Goal: Task Accomplishment & Management: Use online tool/utility

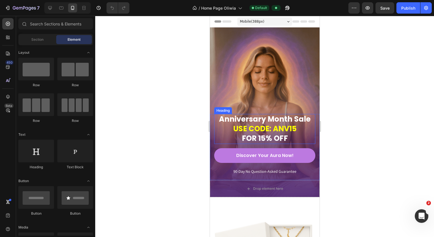
click at [262, 132] on span "USE CODE: ANV15" at bounding box center [265, 128] width 64 height 10
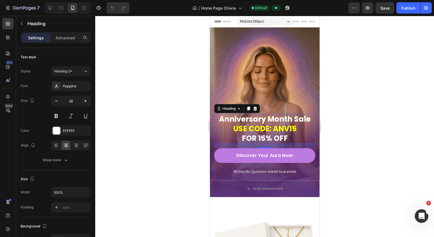
click at [274, 121] on h2 "Anniversary Month Sale USE CODE: ANV15 FOR 15% OFF" at bounding box center [264, 129] width 101 height 30
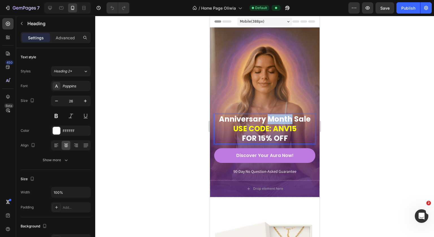
click at [274, 121] on p "Anniversary Month Sale USE CODE: ANV15 FOR 15% OFF" at bounding box center [264, 128] width 100 height 29
click at [274, 121] on span "[DATE] SALE" at bounding box center [264, 119] width 46 height 10
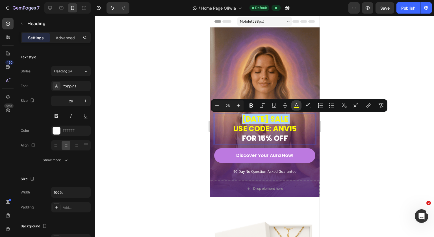
click at [295, 106] on icon "Editor contextual toolbar" at bounding box center [296, 104] width 3 height 3
type input "FFFF00"
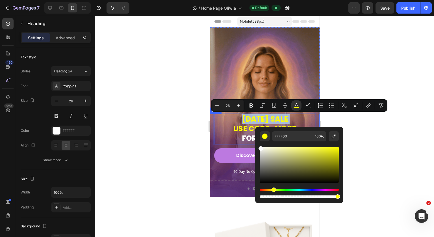
type input "FCFCFC"
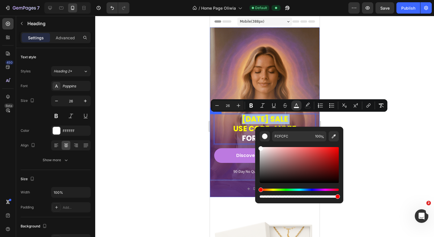
drag, startPoint x: 487, startPoint y: 169, endPoint x: 246, endPoint y: 144, distance: 242.4
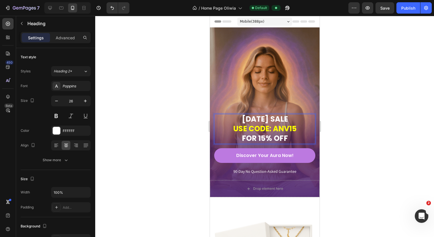
click at [240, 125] on span "USE CODE: ANV15" at bounding box center [265, 128] width 64 height 10
click at [297, 132] on p "[DATE] SALE USE CODE: ANV15 FOR 15% OFF" at bounding box center [264, 128] width 100 height 29
click at [263, 132] on span "USE CODE: ANV15" at bounding box center [265, 128] width 64 height 10
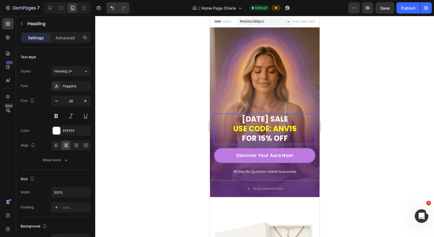
click at [288, 136] on p "[DATE] SALE USE CODE: ANV15 FOR 15% OFF" at bounding box center [264, 128] width 100 height 29
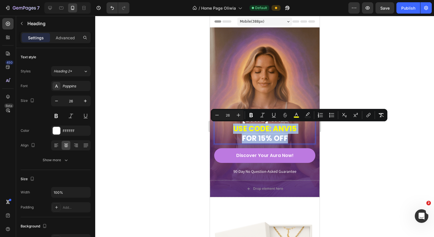
drag, startPoint x: 288, startPoint y: 137, endPoint x: 228, endPoint y: 131, distance: 60.7
click at [228, 131] on p "[DATE] SALE USE CODE: ANV15 FOR 15% OFF" at bounding box center [264, 128] width 100 height 29
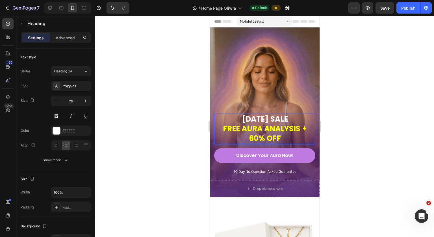
click at [299, 129] on span "FREE AURA ANALYSIS + 60% OFF" at bounding box center [264, 133] width 84 height 20
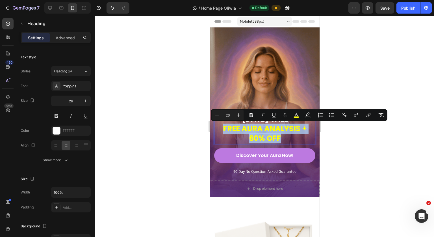
drag, startPoint x: 295, startPoint y: 137, endPoint x: 219, endPoint y: 130, distance: 76.6
click at [219, 130] on p "[DATE] SALE FREE AURA ANALYSIS + 60% OFF" at bounding box center [264, 128] width 100 height 29
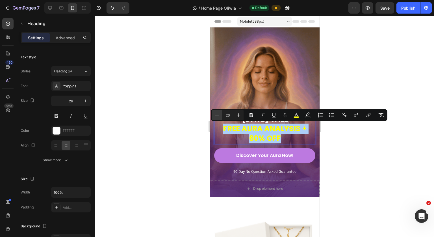
click at [215, 116] on icon "Editor contextual toolbar" at bounding box center [217, 115] width 6 height 6
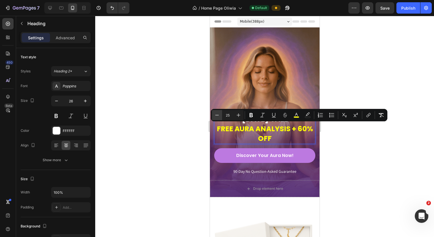
click at [215, 116] on icon "Editor contextual toolbar" at bounding box center [217, 115] width 6 height 6
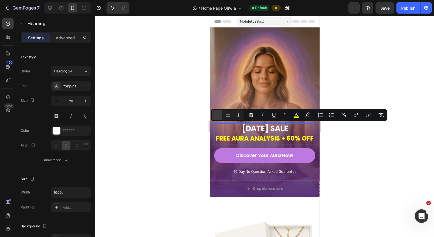
click at [215, 116] on icon "Editor contextual toolbar" at bounding box center [217, 115] width 6 height 6
type input "21"
click at [240, 139] on span "FREE AURA ANALYSIS + 60% OFF" at bounding box center [264, 138] width 92 height 8
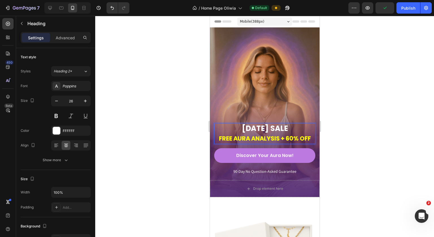
click at [314, 134] on div at bounding box center [264, 126] width 338 height 221
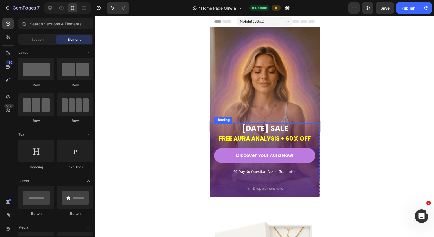
click at [295, 137] on span "FREE AURA ANALYSIS + 60% OFF" at bounding box center [264, 138] width 92 height 8
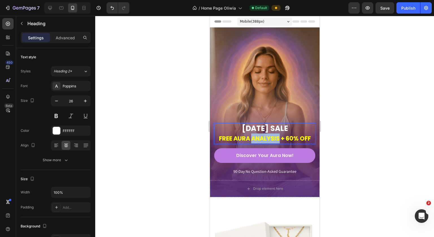
click at [249, 138] on span "FREE AURA ANALYSIS + 60% OFF" at bounding box center [264, 138] width 92 height 8
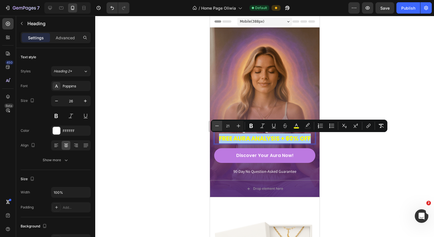
click at [213, 127] on button "Minus" at bounding box center [217, 126] width 10 height 10
type input "20"
click at [249, 141] on span "FREE AURA ANALYSIS + 60% OFF" at bounding box center [264, 138] width 89 height 8
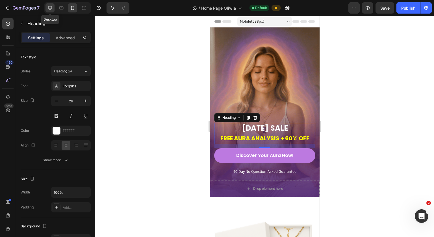
click at [47, 8] on icon at bounding box center [50, 8] width 6 height 6
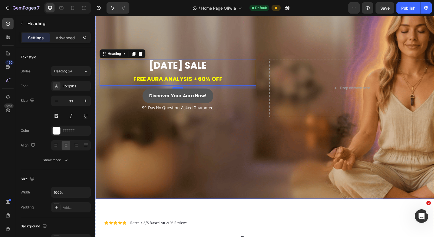
scroll to position [73, 0]
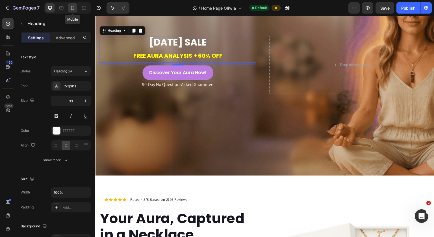
click at [69, 6] on div at bounding box center [72, 7] width 9 height 9
type input "26"
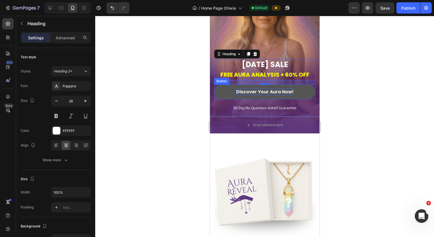
scroll to position [57, 0]
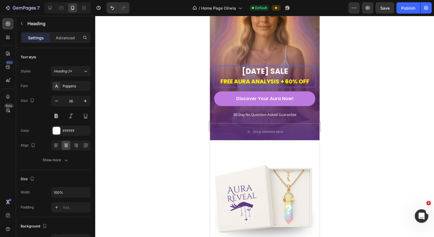
click at [279, 82] on span "FREE AURA ANALYSIS + 60% OFF" at bounding box center [264, 81] width 89 height 8
click at [314, 86] on div at bounding box center [264, 126] width 338 height 221
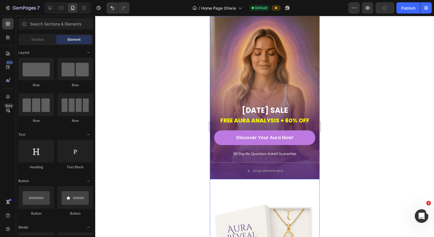
scroll to position [0, 0]
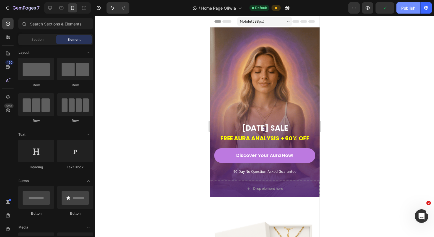
click at [314, 10] on div "Publish" at bounding box center [408, 8] width 14 height 6
